Goal: Task Accomplishment & Management: Use online tool/utility

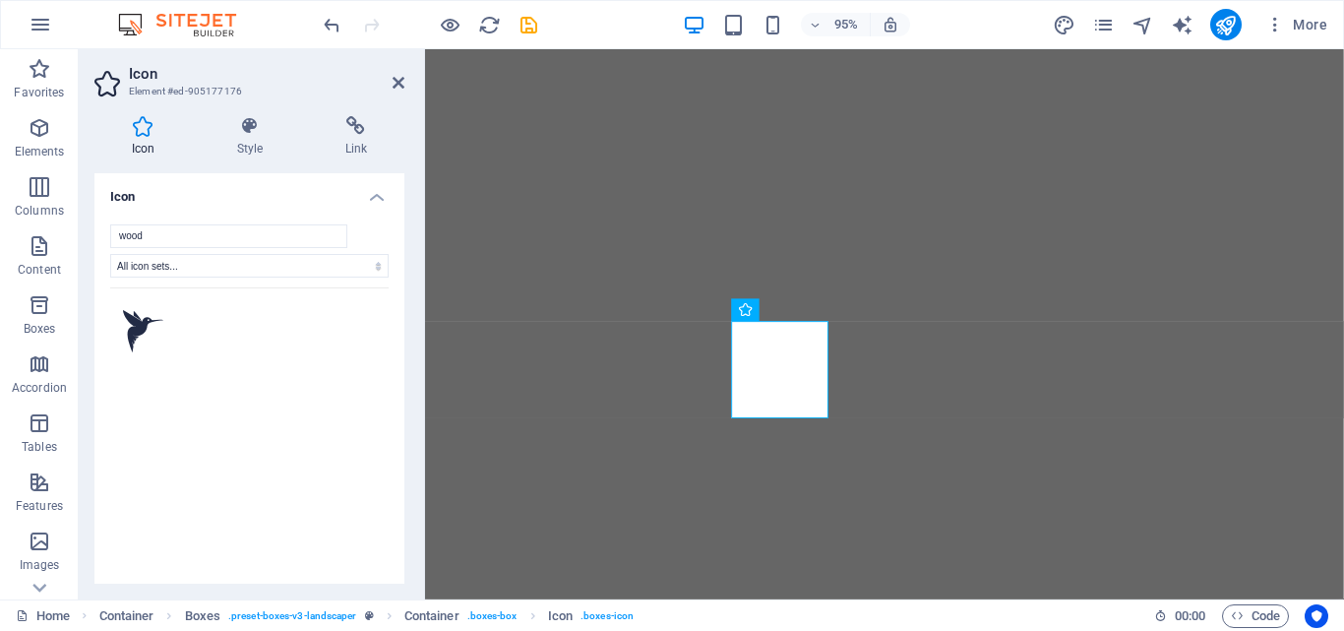
select select "xMidYMid"
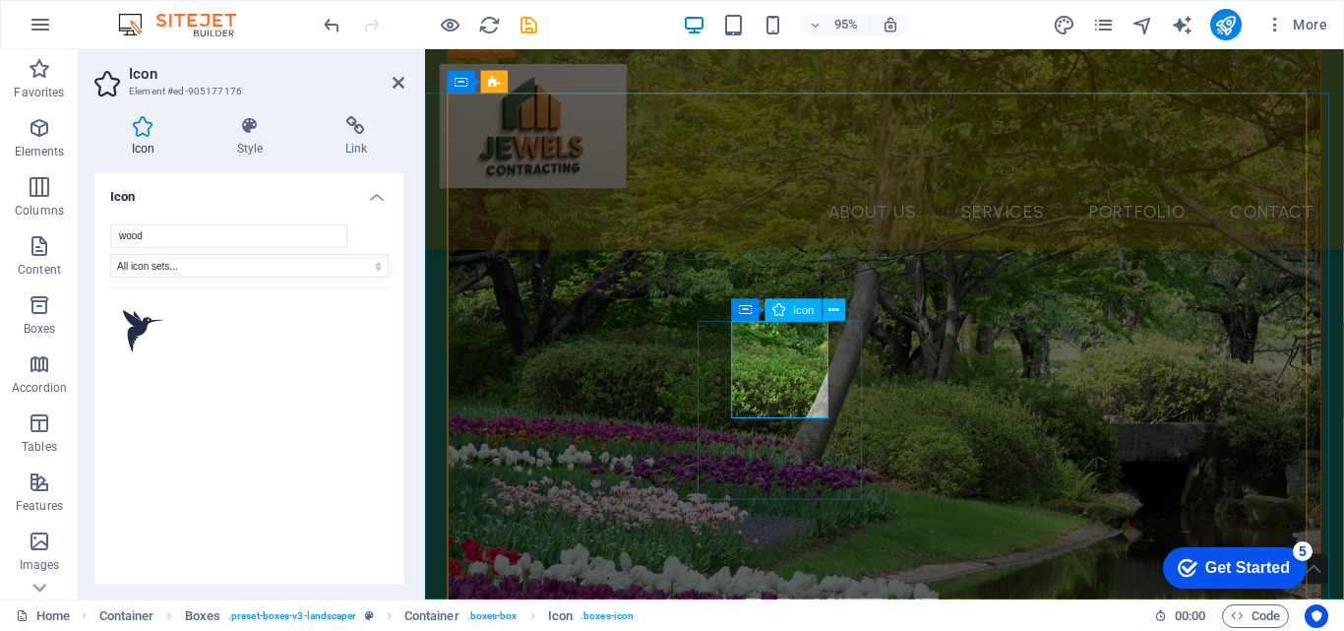
scroll to position [699, 0]
drag, startPoint x: 214, startPoint y: 238, endPoint x: 31, endPoint y: 232, distance: 183.1
click at [31, 232] on section "Favorites Elements Columns Content Boxes Accordion Tables Features Images Slide…" at bounding box center [672, 324] width 1344 height 550
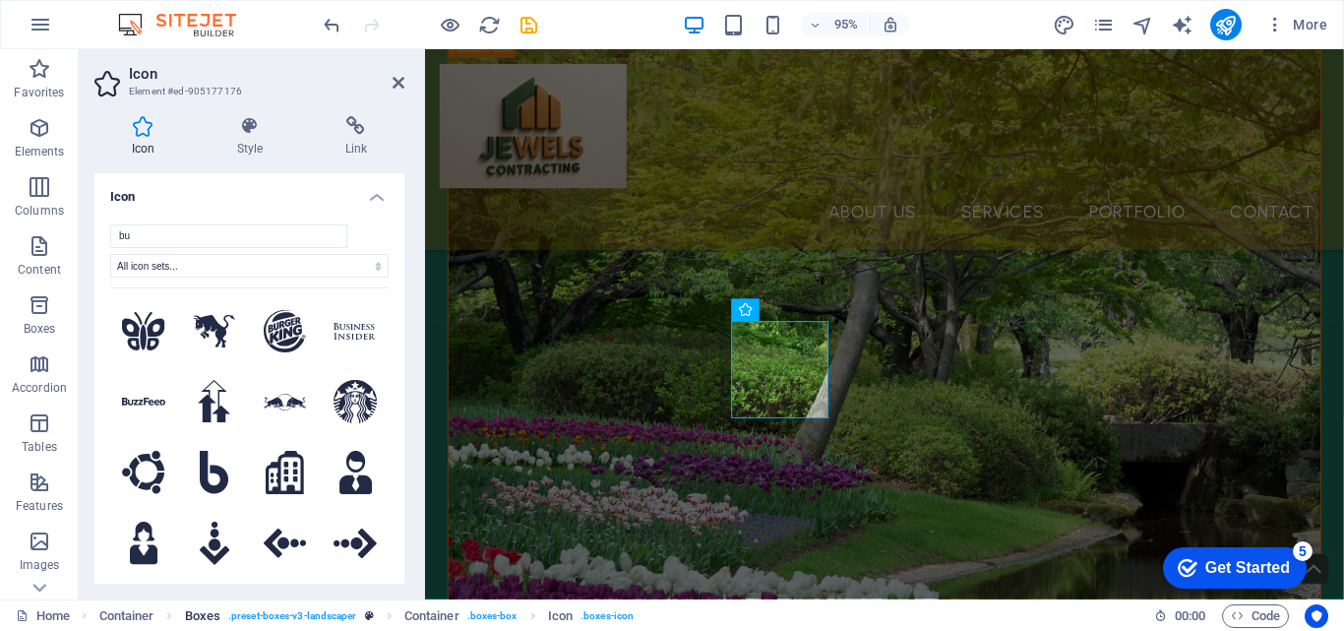
type input "b"
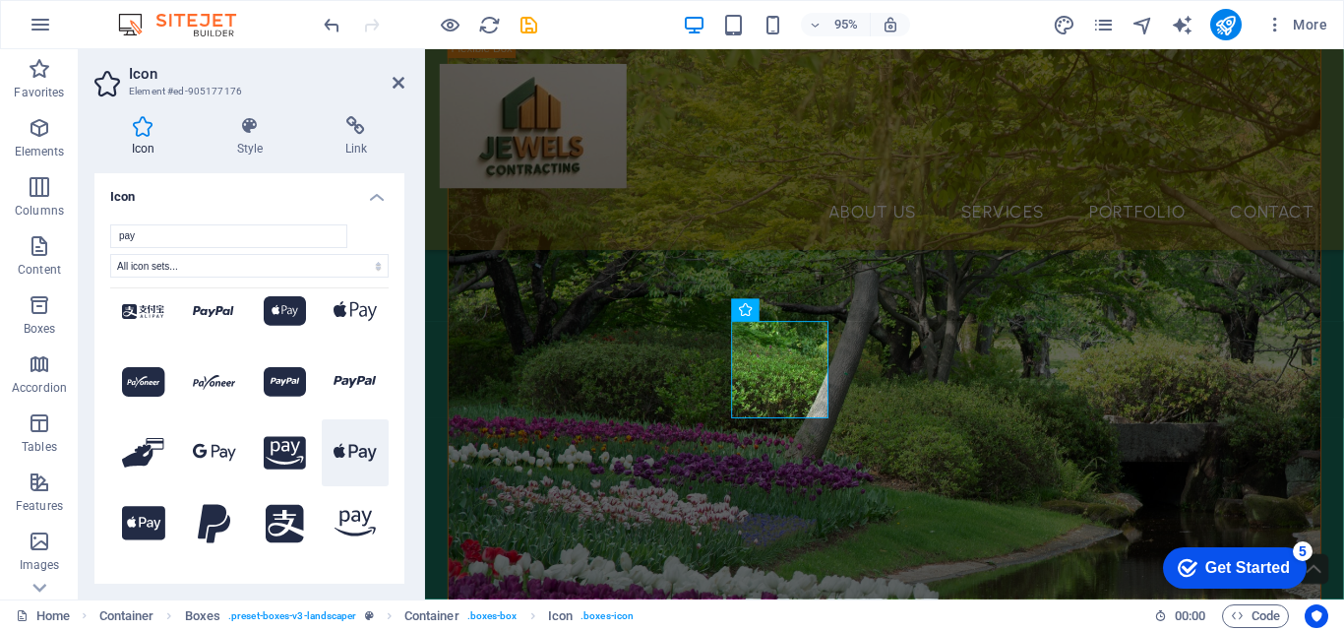
scroll to position [0, 0]
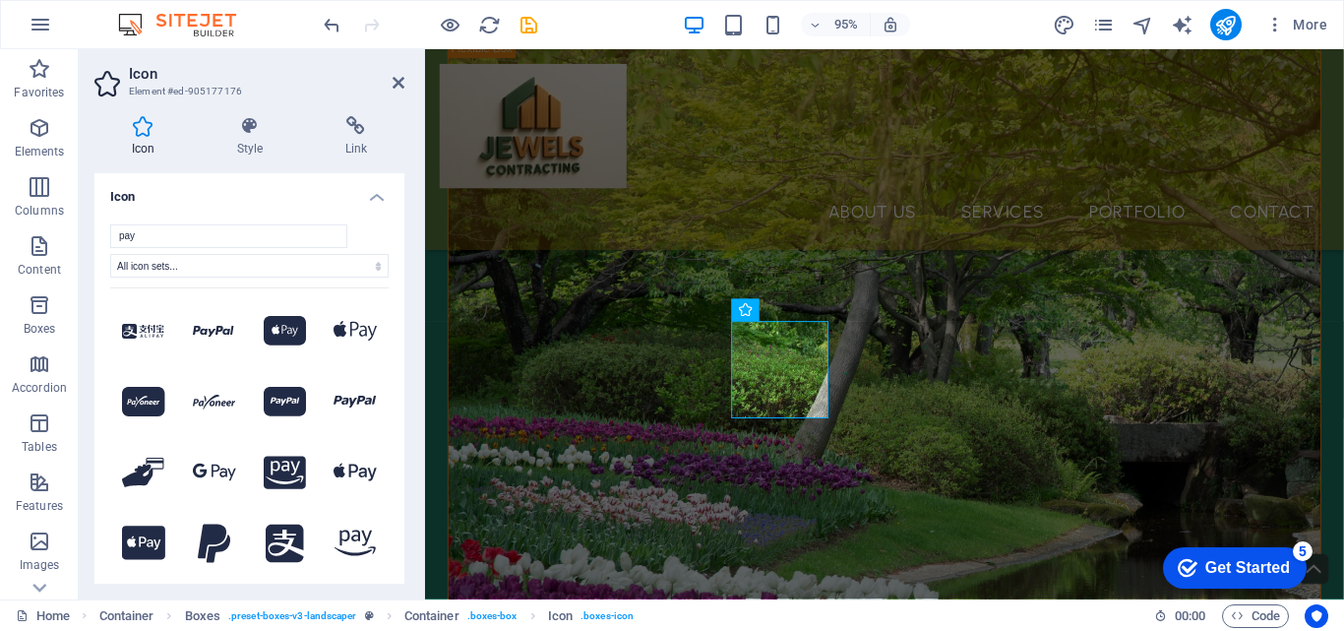
drag, startPoint x: 171, startPoint y: 236, endPoint x: 101, endPoint y: 238, distance: 69.9
click at [101, 238] on div "pay All icon sets... IcoFont Ionicons FontAwesome Brands FontAwesome Duotone Fo…" at bounding box center [249, 404] width 310 height 390
click at [222, 238] on input "pay" at bounding box center [228, 236] width 237 height 24
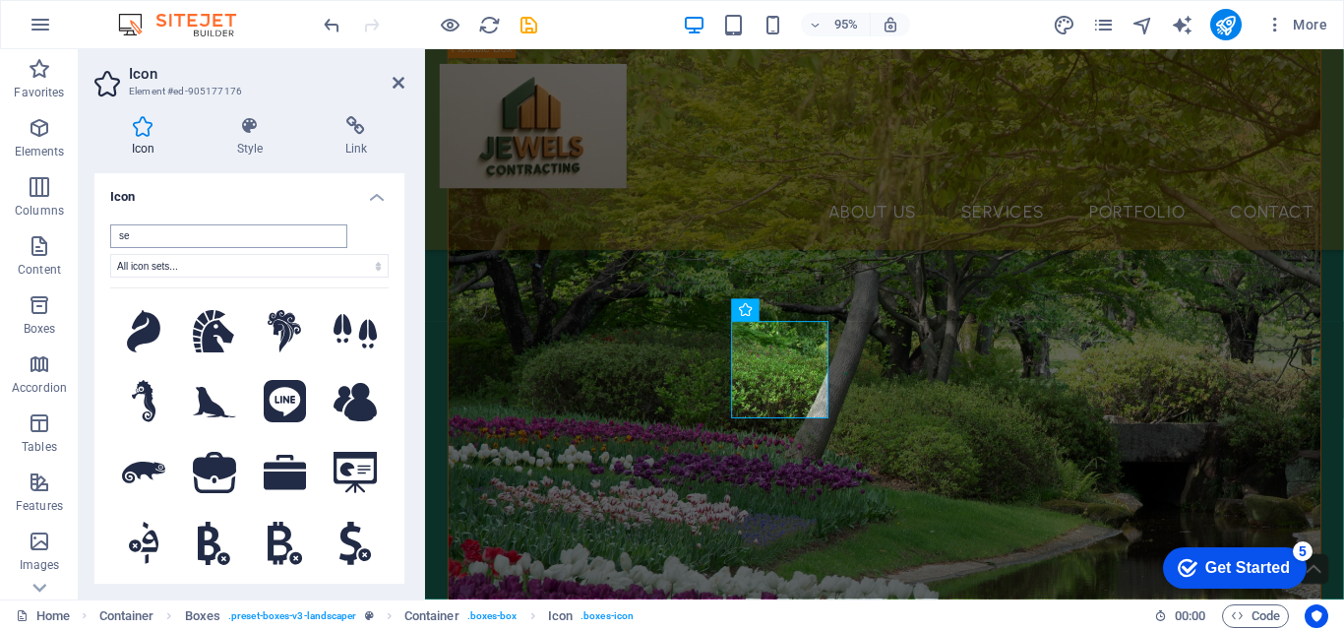
type input "s"
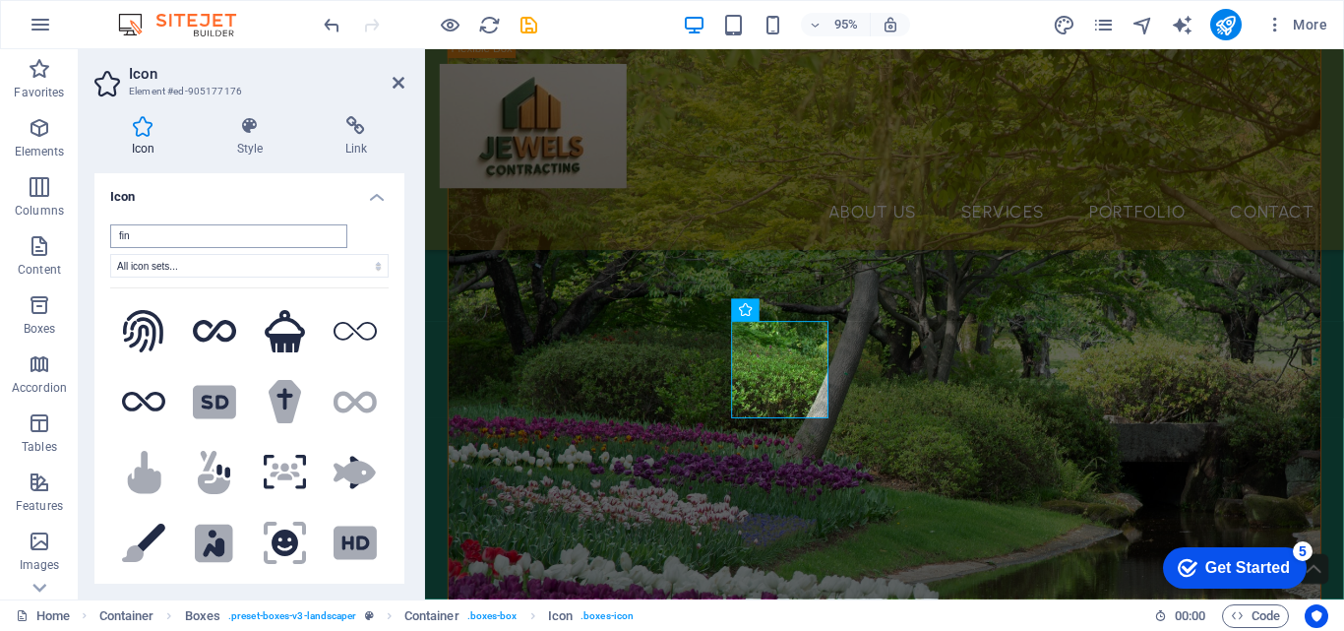
type input "find"
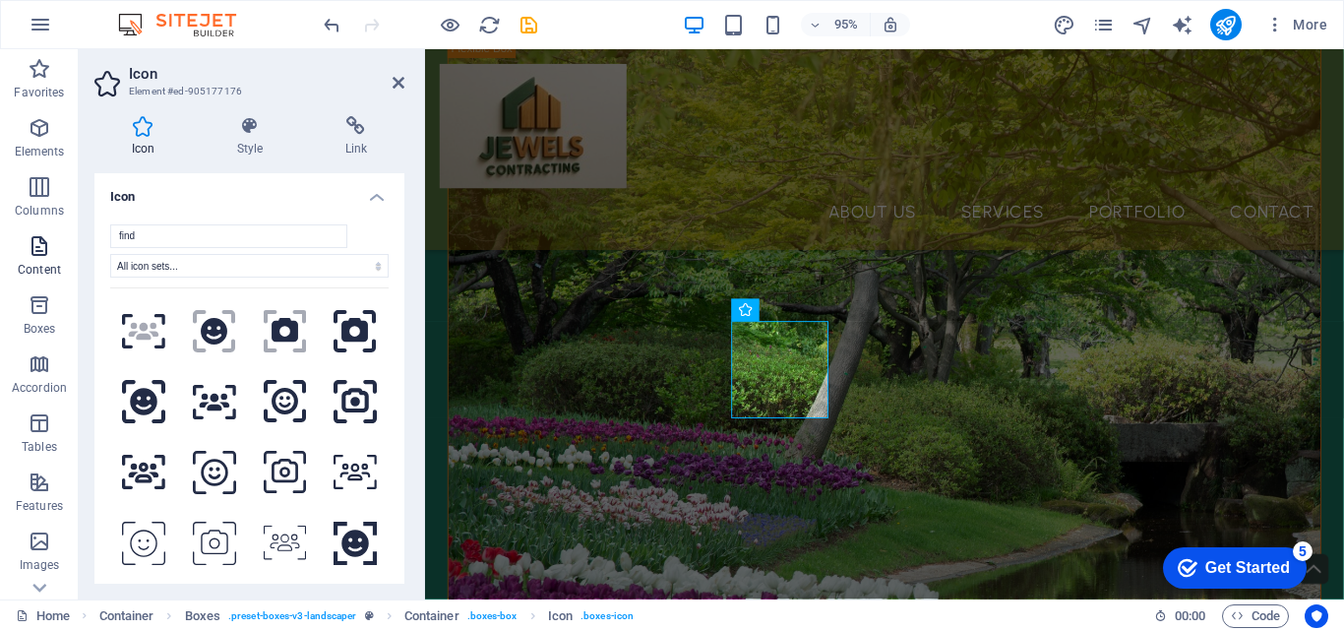
drag, startPoint x: 167, startPoint y: 227, endPoint x: 48, endPoint y: 231, distance: 119.1
click at [48, 231] on section "Favorites Elements Columns Content Boxes Accordion Tables Features Images Slide…" at bounding box center [672, 324] width 1344 height 550
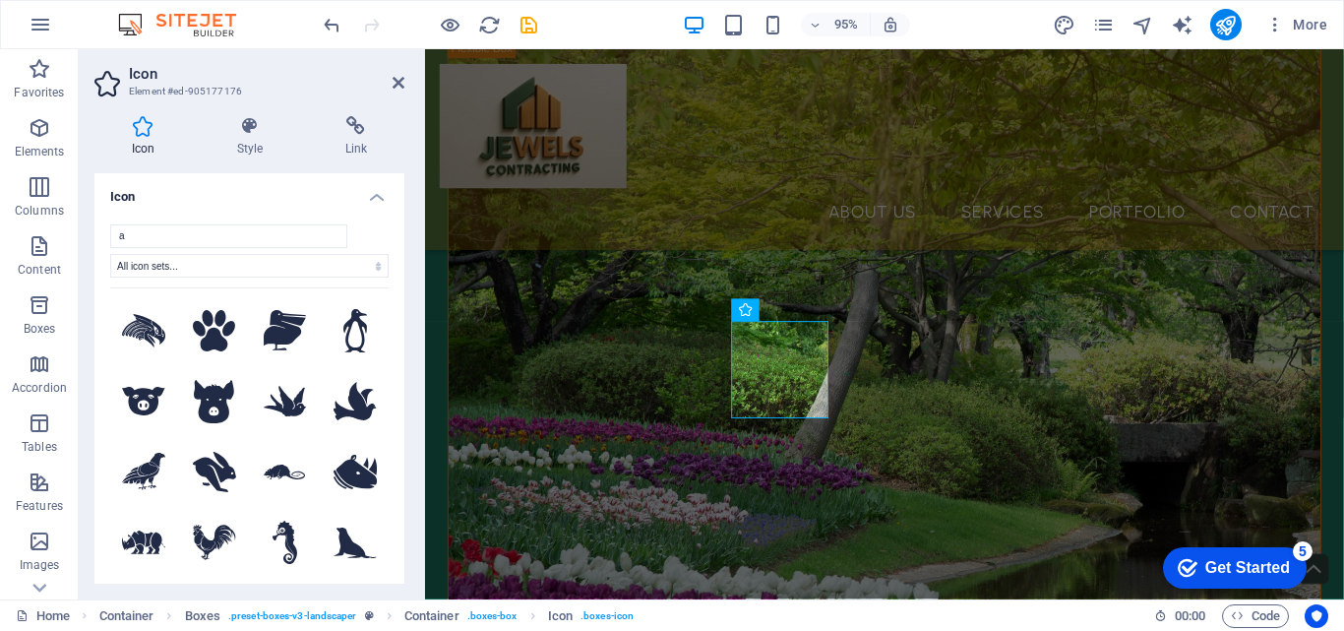
scroll to position [1869, 0]
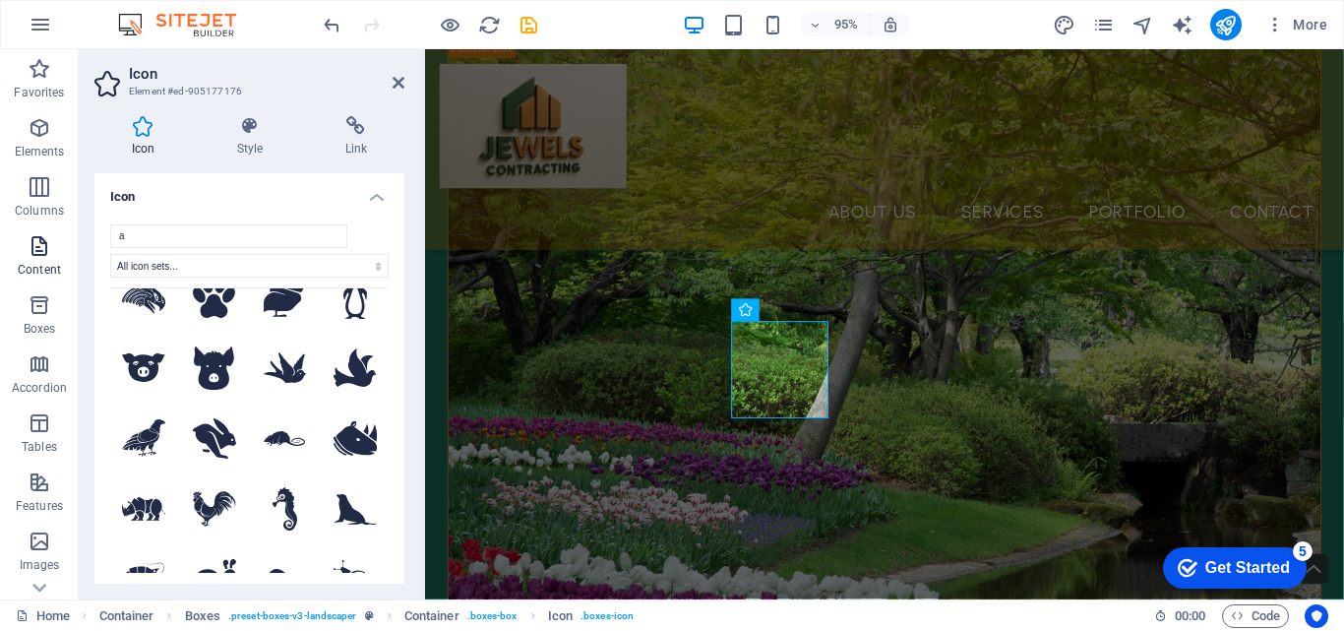
drag, startPoint x: 151, startPoint y: 237, endPoint x: 65, endPoint y: 237, distance: 85.6
click at [65, 237] on section "Favorites Elements Columns Content Boxes Accordion Tables Features Images Slide…" at bounding box center [672, 324] width 1344 height 550
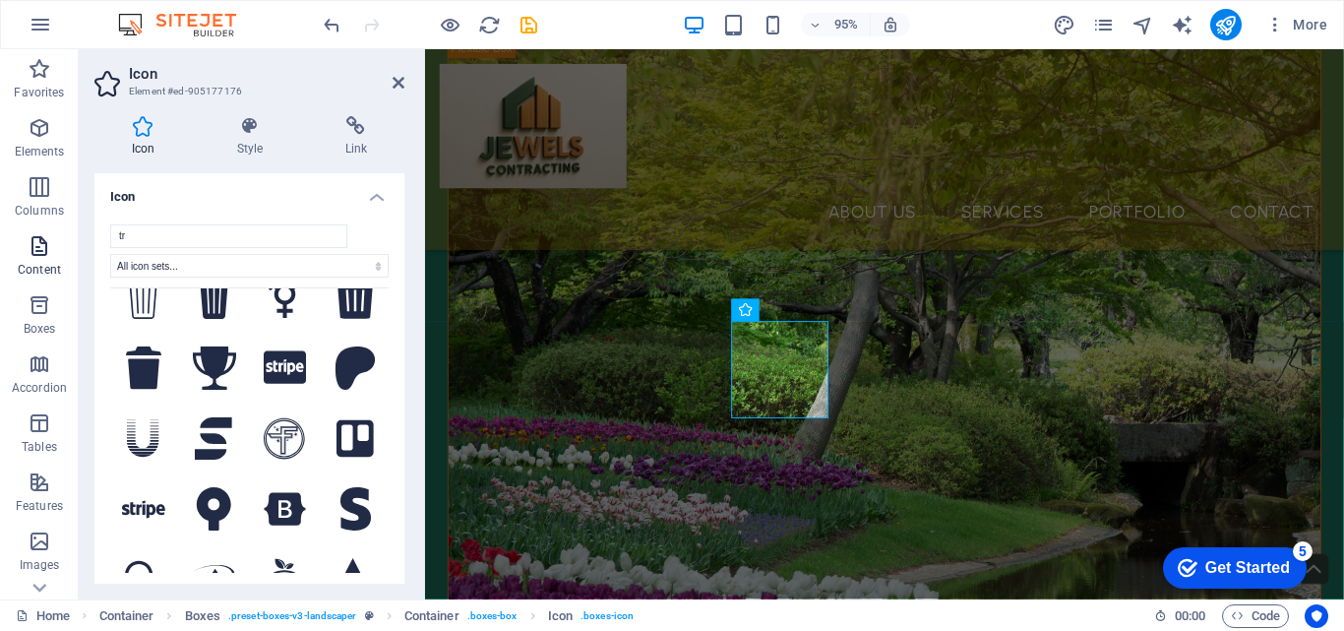
type input "t"
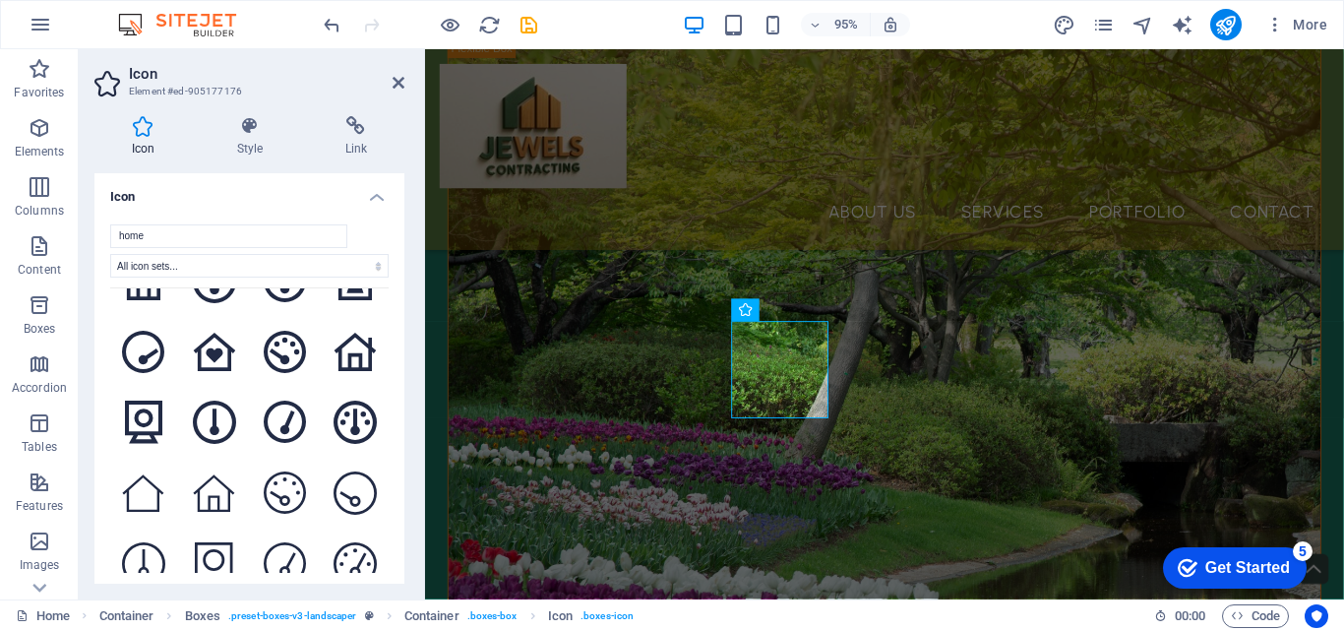
scroll to position [1967, 0]
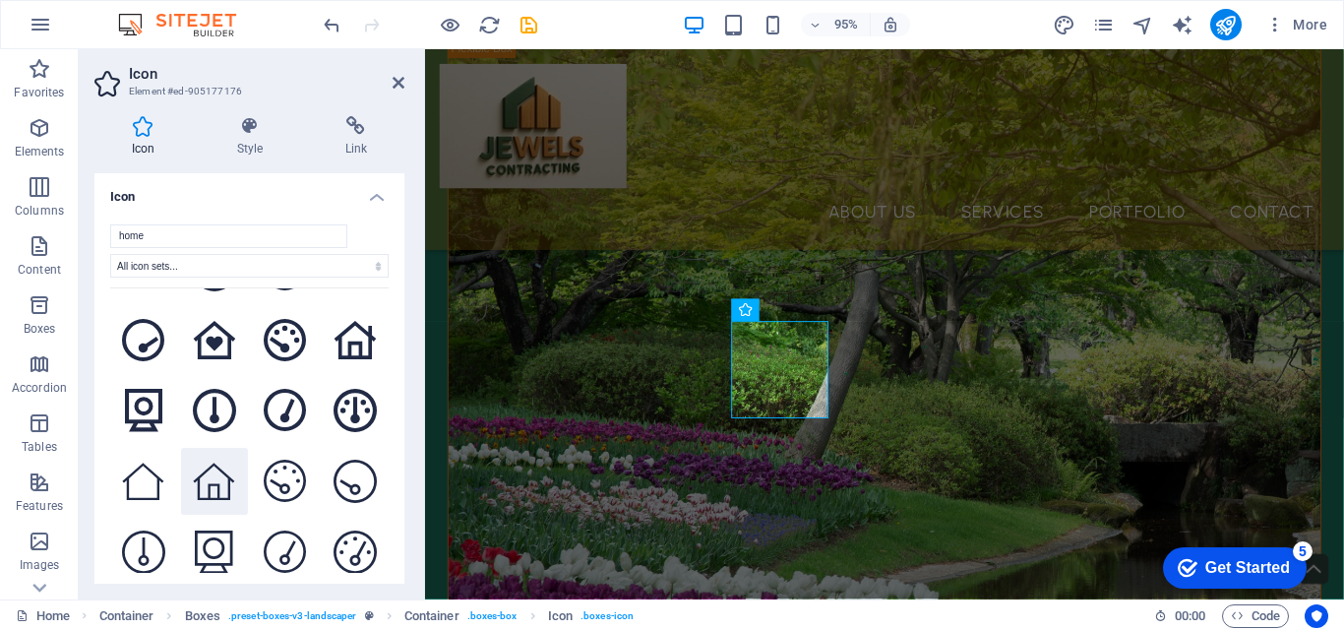
type input "home"
click at [225, 448] on button at bounding box center [214, 481] width 67 height 67
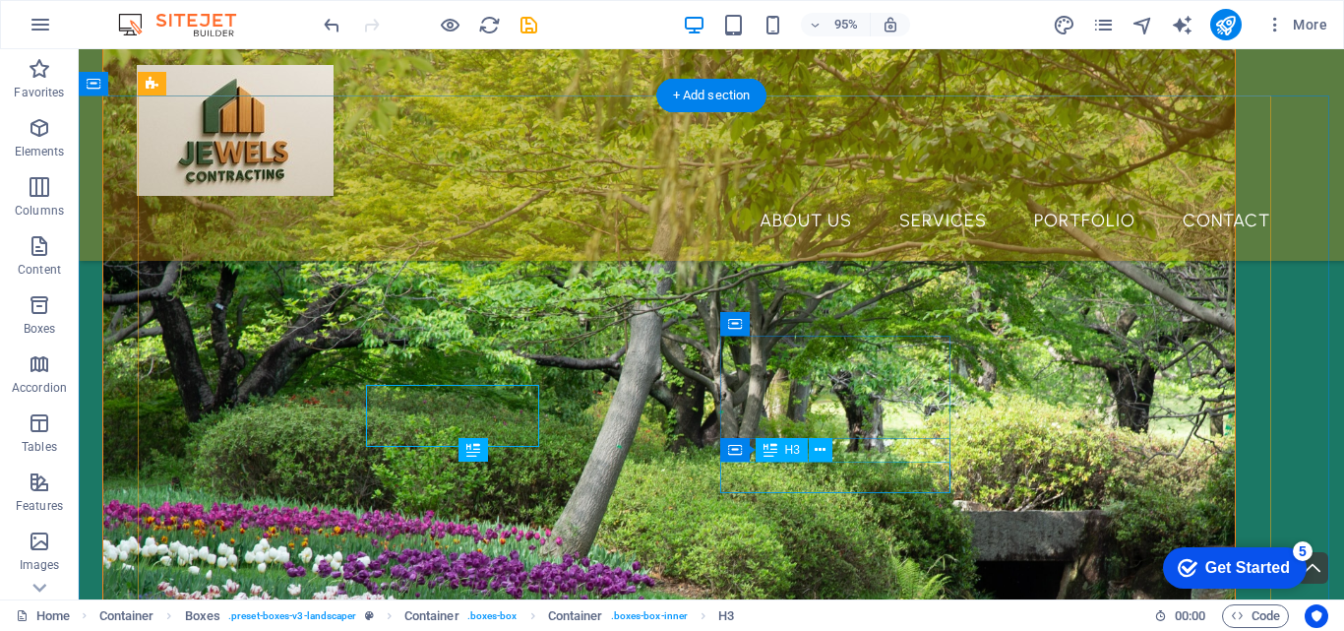
scroll to position [776, 0]
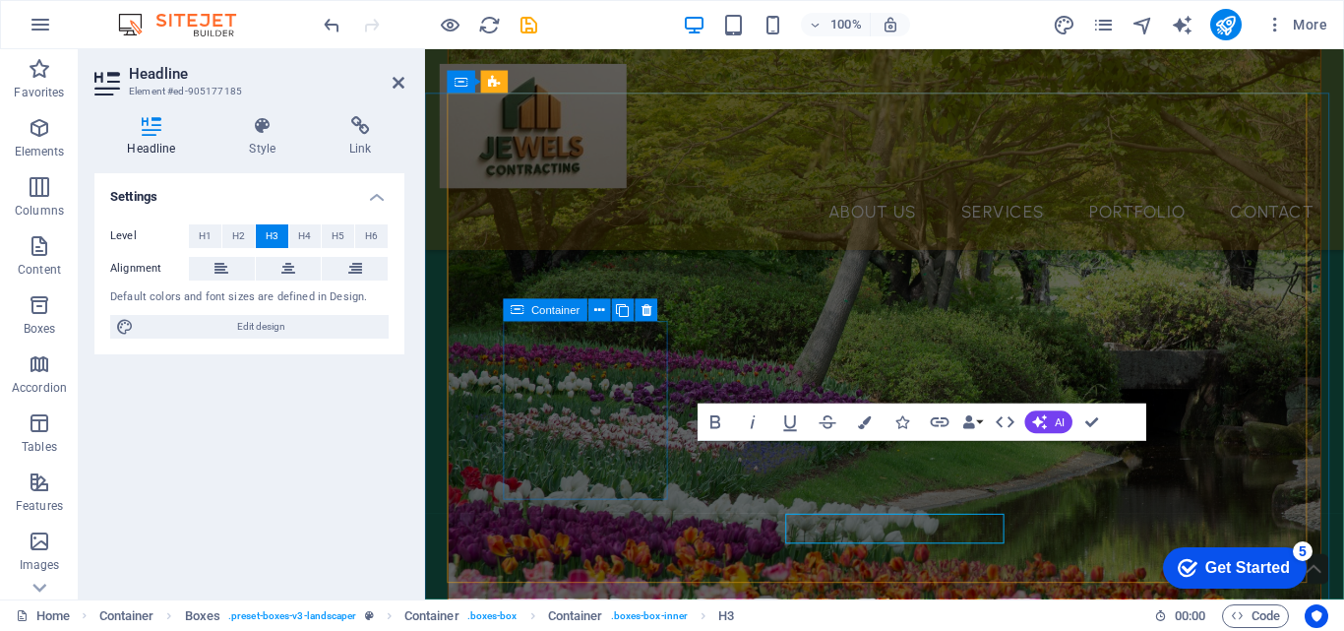
scroll to position [699, 0]
